Goal: Information Seeking & Learning: Learn about a topic

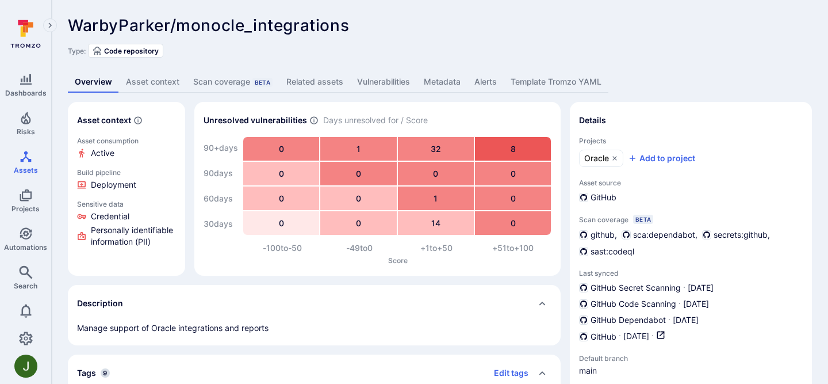
click at [158, 87] on link "Asset context" at bounding box center [152, 81] width 67 height 21
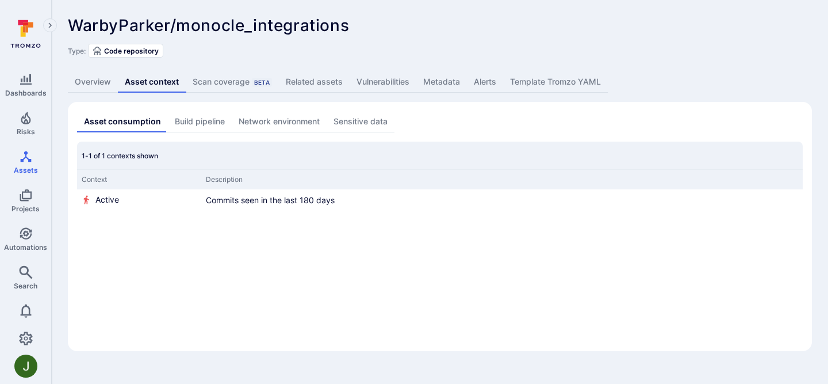
click at [94, 80] on link "Overview" at bounding box center [93, 81] width 50 height 21
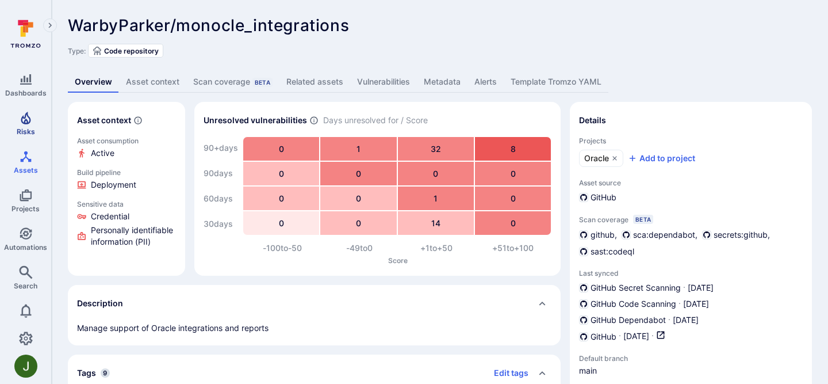
click at [33, 118] on link "Risks" at bounding box center [25, 123] width 51 height 34
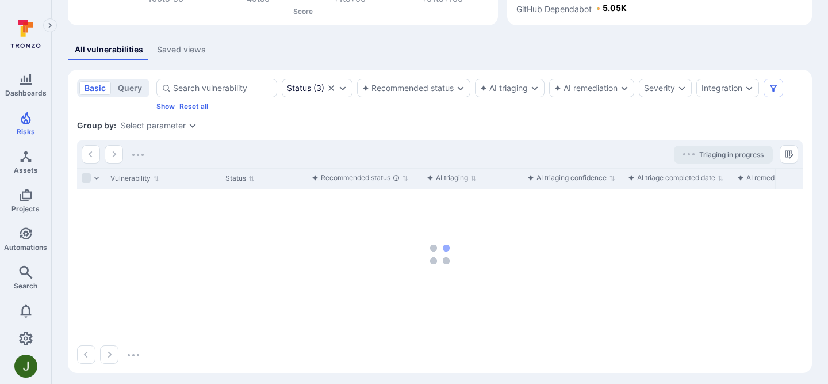
scroll to position [197, 0]
click at [178, 51] on div "Saved views" at bounding box center [181, 49] width 49 height 12
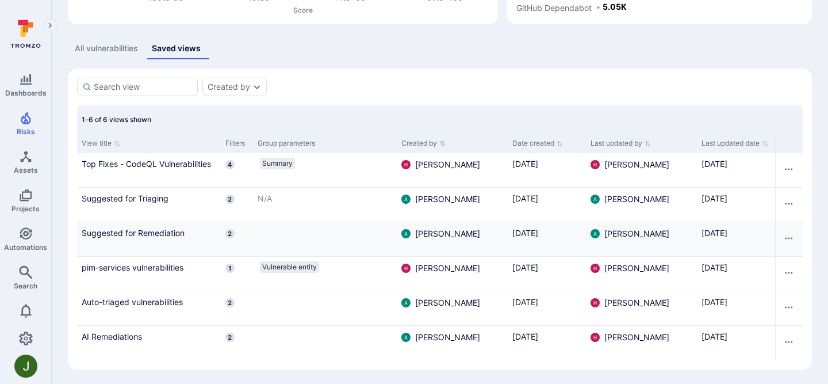
scroll to position [198, 0]
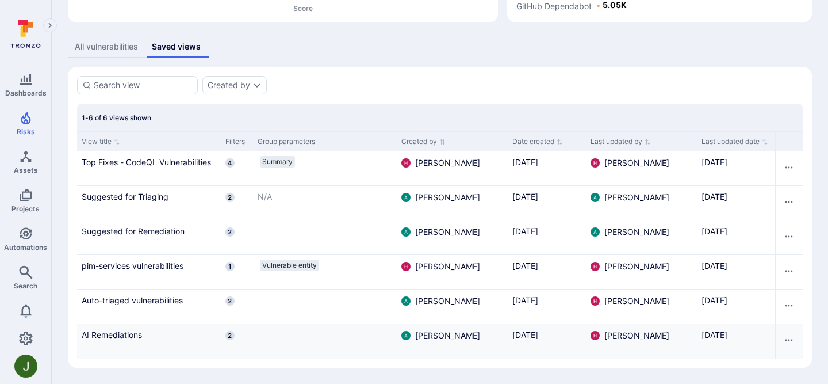
click at [126, 334] on link "AI Remediations" at bounding box center [149, 334] width 135 height 12
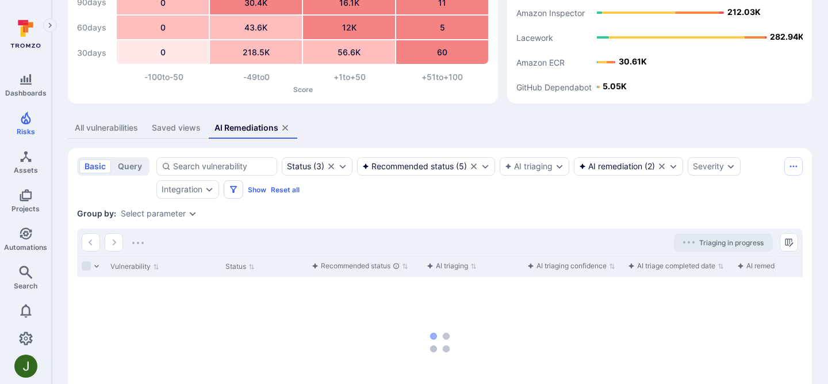
scroll to position [157, 0]
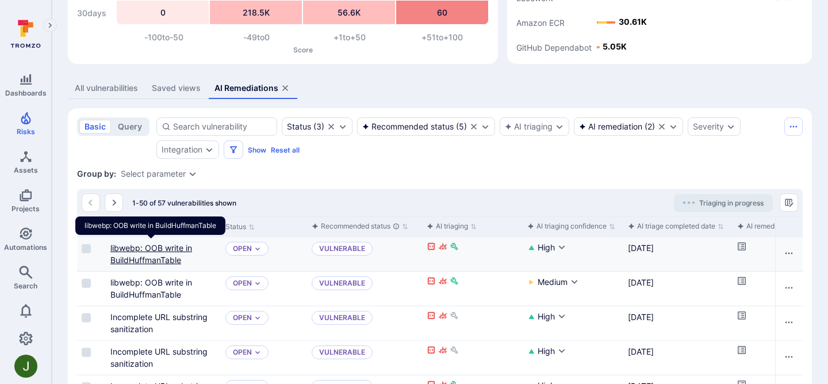
click at [164, 248] on link "libwebp: OOB write in BuildHuffmanTable" at bounding box center [151, 254] width 82 height 22
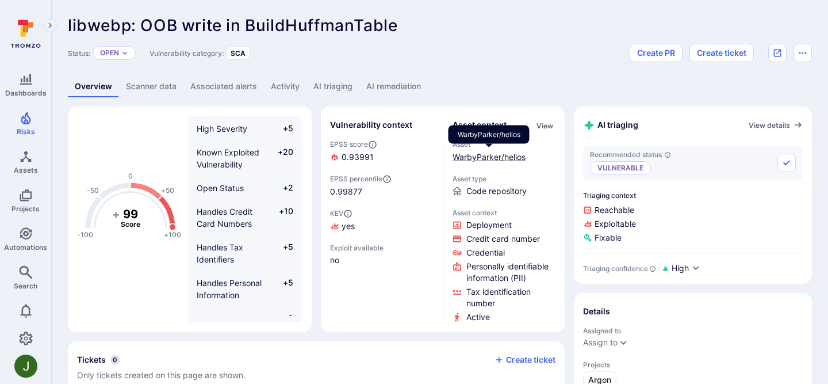
click at [501, 161] on link "WarbyParker/helios" at bounding box center [489, 157] width 73 height 10
drag, startPoint x: 345, startPoint y: 93, endPoint x: 351, endPoint y: 92, distance: 6.4
click at [345, 92] on link "AI triaging" at bounding box center [333, 86] width 53 height 21
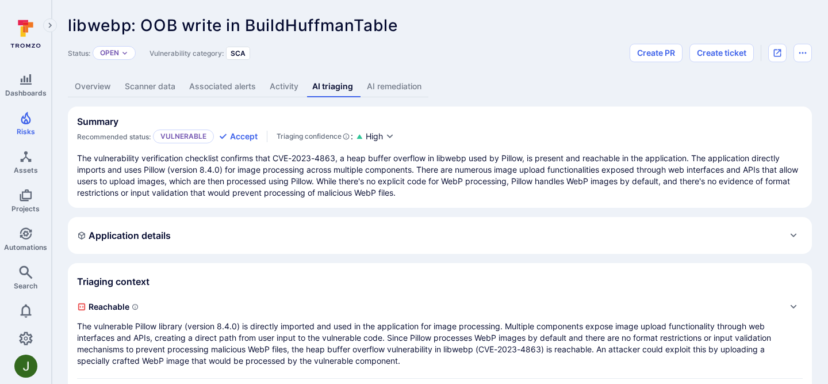
click at [341, 251] on div "Application details" at bounding box center [440, 235] width 744 height 37
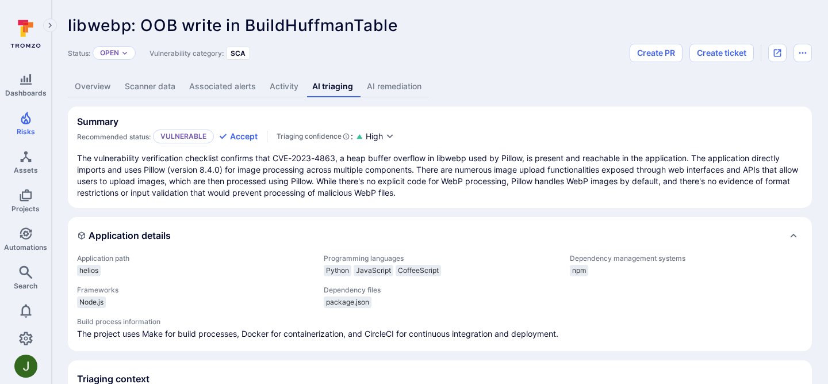
click at [396, 87] on link "AI remediation" at bounding box center [394, 86] width 68 height 21
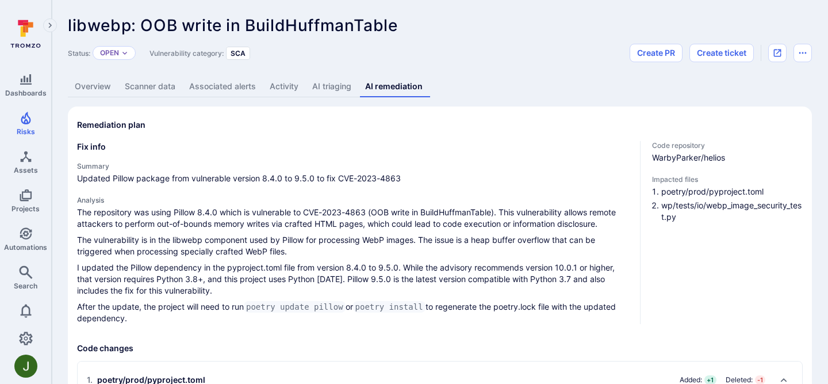
click at [669, 162] on span "WarbyParker/helios" at bounding box center [727, 158] width 151 height 12
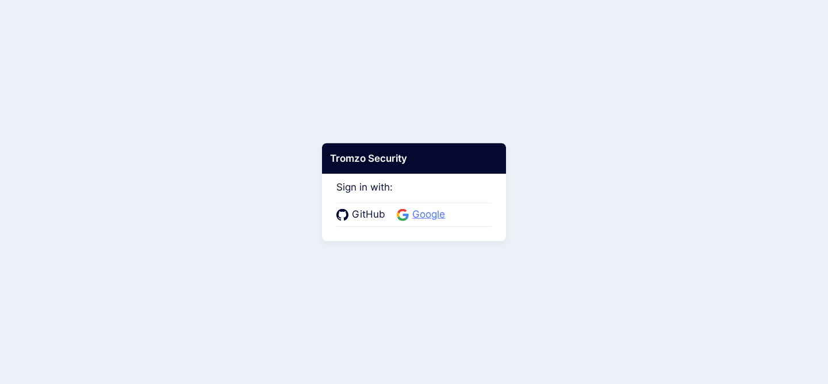
click at [438, 216] on span "Google" at bounding box center [429, 214] width 40 height 15
